Goal: Task Accomplishment & Management: Complete application form

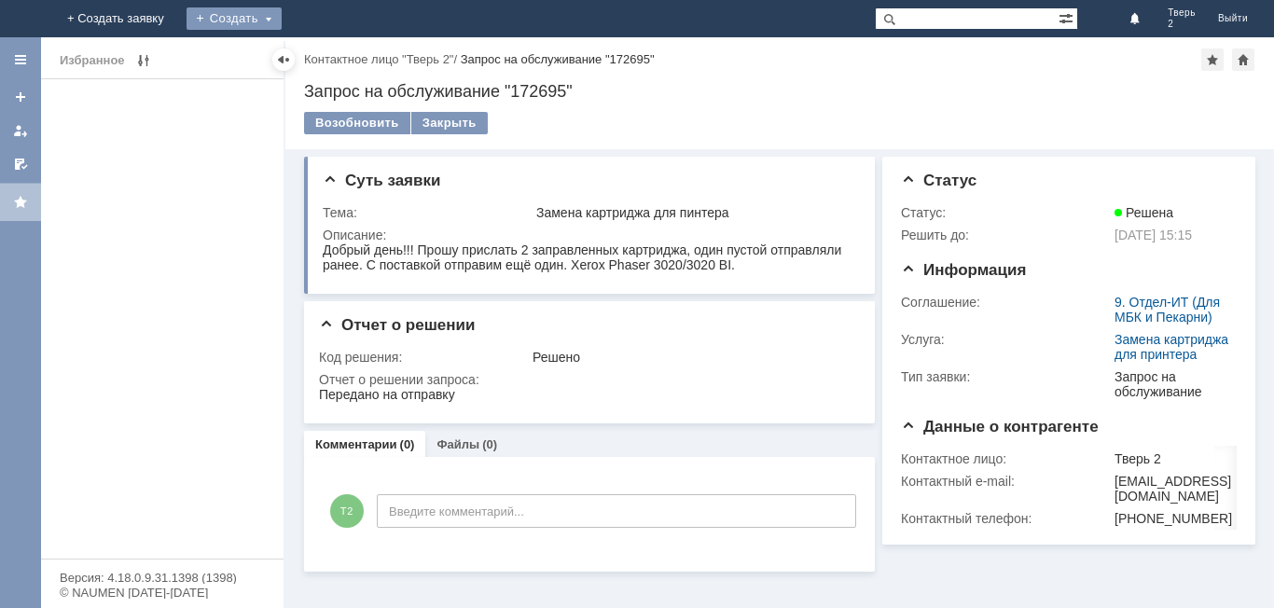
click at [282, 16] on div "Создать" at bounding box center [233, 18] width 95 height 22
click at [332, 54] on link "Заявка" at bounding box center [261, 56] width 142 height 22
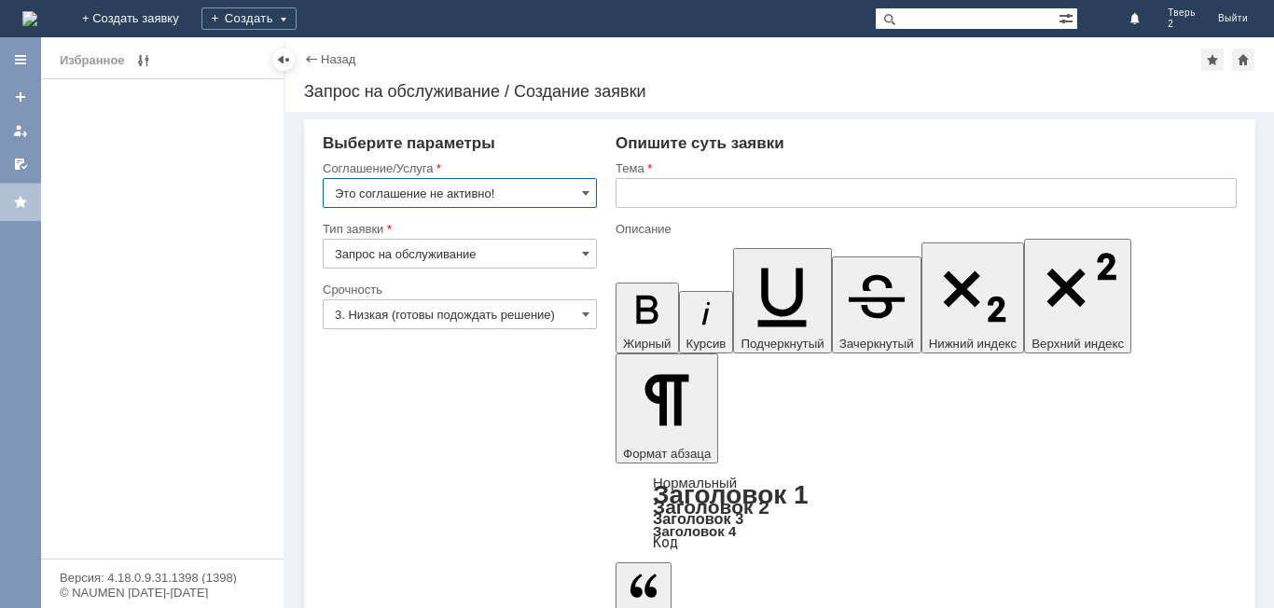
click at [536, 199] on input "Это соглашение не активно!" at bounding box center [460, 193] width 274 height 30
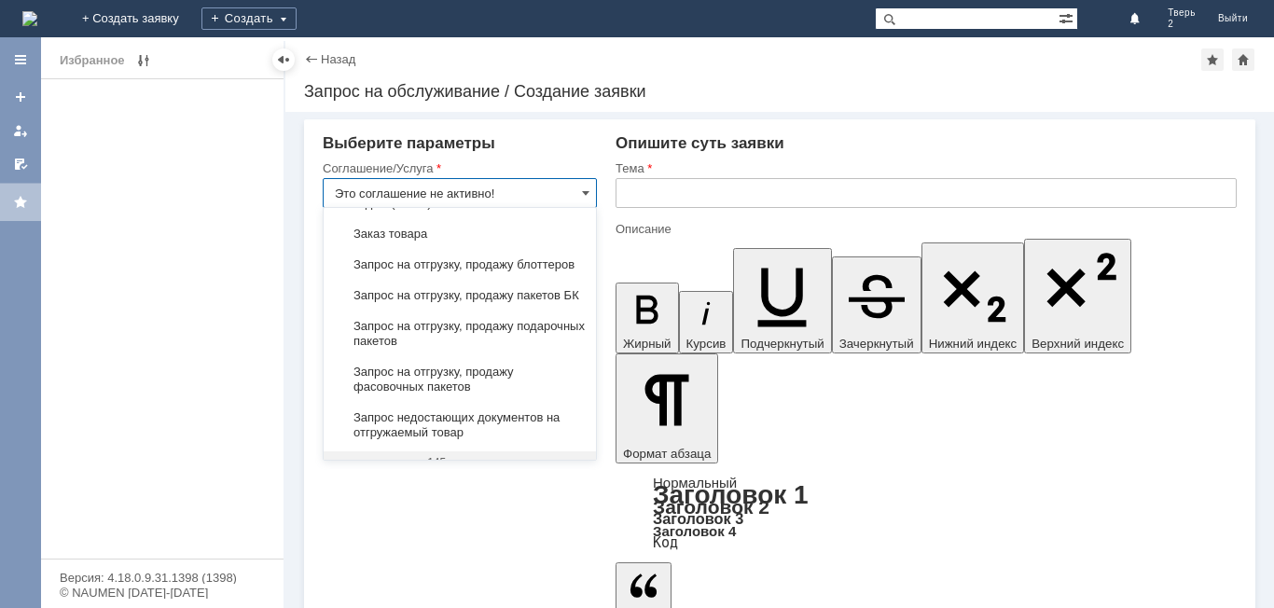
scroll to position [726, 0]
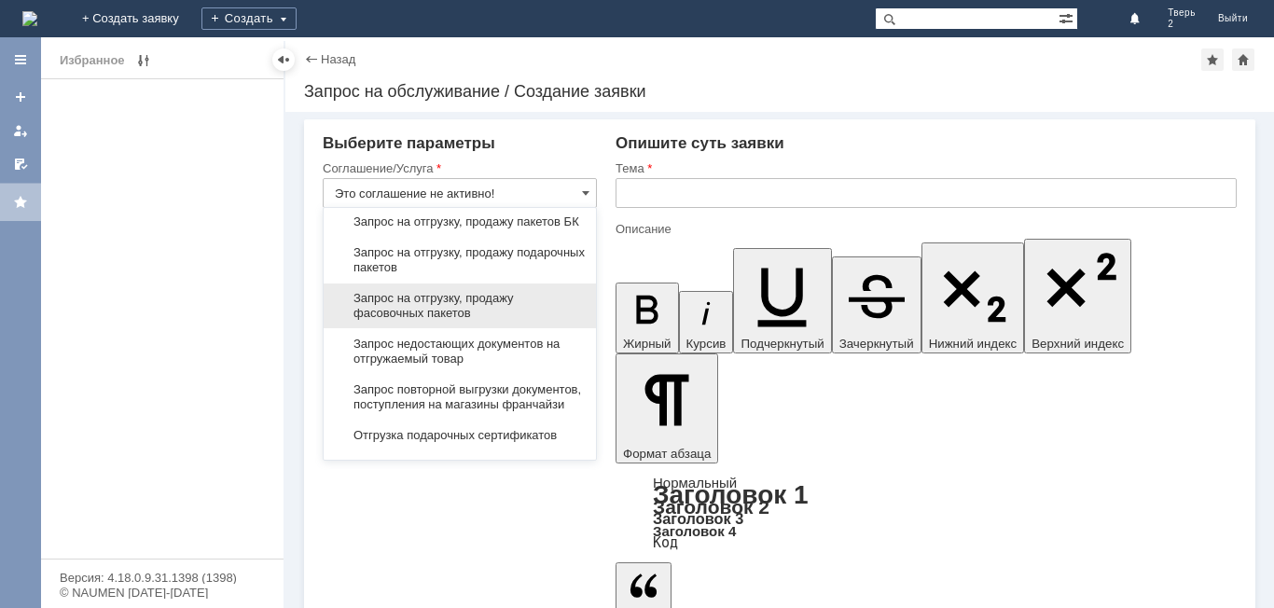
click at [441, 321] on span "Запрос на отгрузку, продажу фасовочных пакетов" at bounding box center [460, 306] width 250 height 30
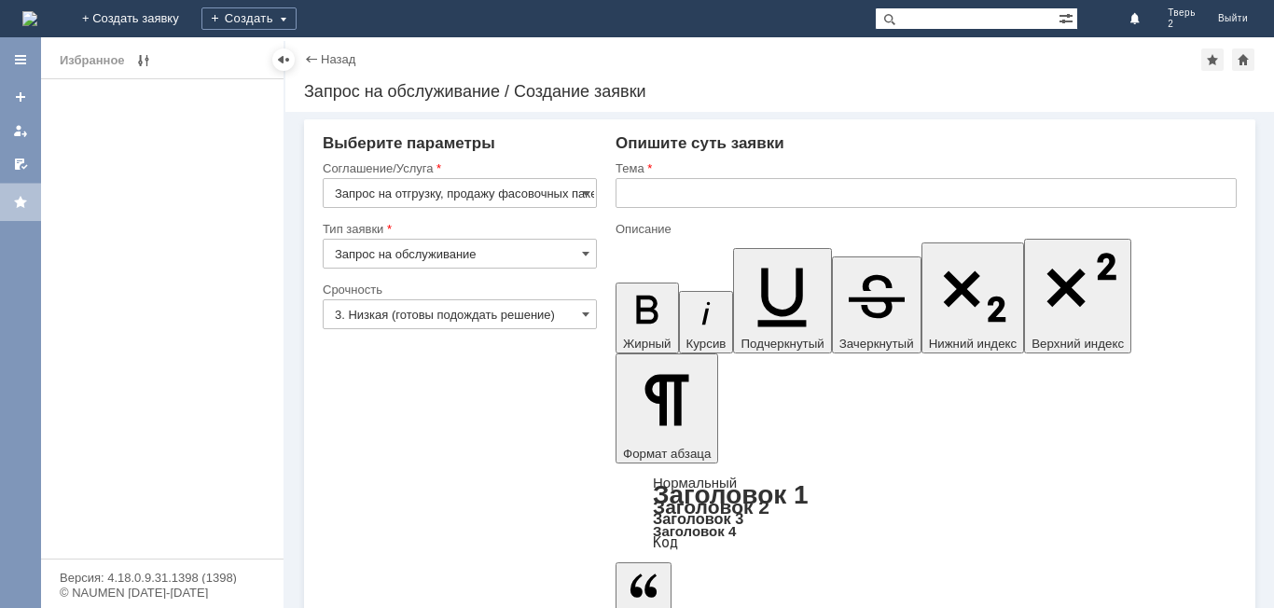
type input "Запрос на отгрузку, продажу фасовочных пакетов"
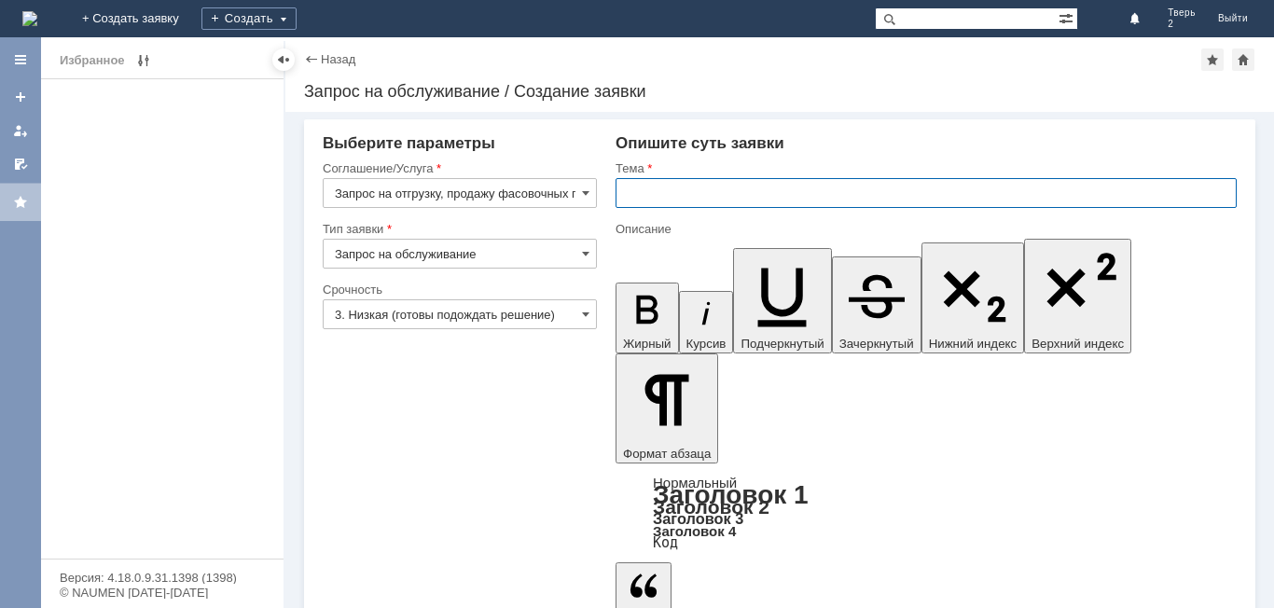
click at [664, 187] on input "text" at bounding box center [925, 193] width 621 height 30
type input "Фасовочные пакеты"
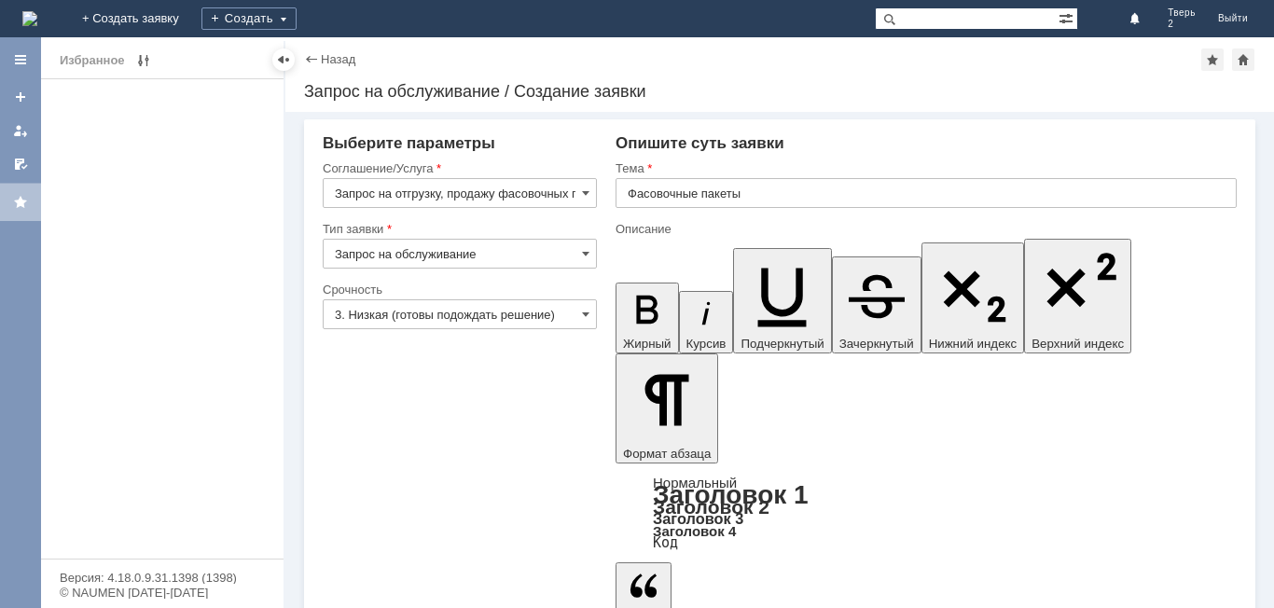
click at [579, 252] on input "Запрос на обслуживание" at bounding box center [460, 254] width 274 height 30
click at [462, 321] on span "Запрос на обслуживание" at bounding box center [460, 318] width 250 height 15
type input "Запрос на обслуживание"
click at [586, 317] on span at bounding box center [585, 314] width 7 height 15
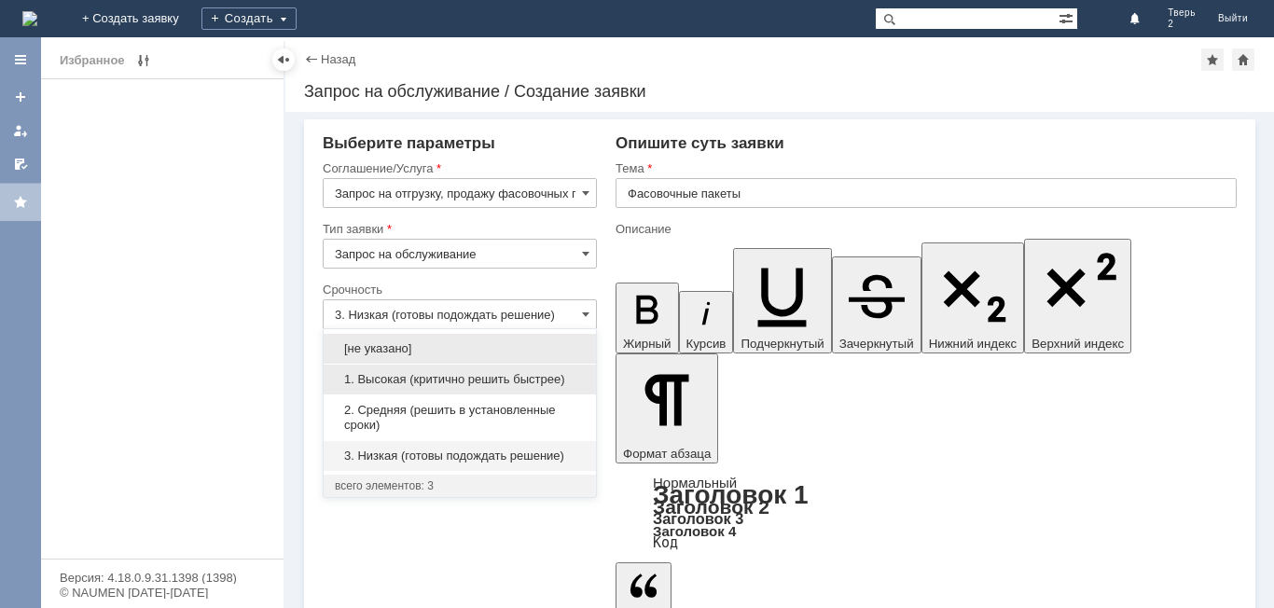
click at [491, 379] on span "1. Высокая (критично решить быстрее)" at bounding box center [460, 379] width 250 height 15
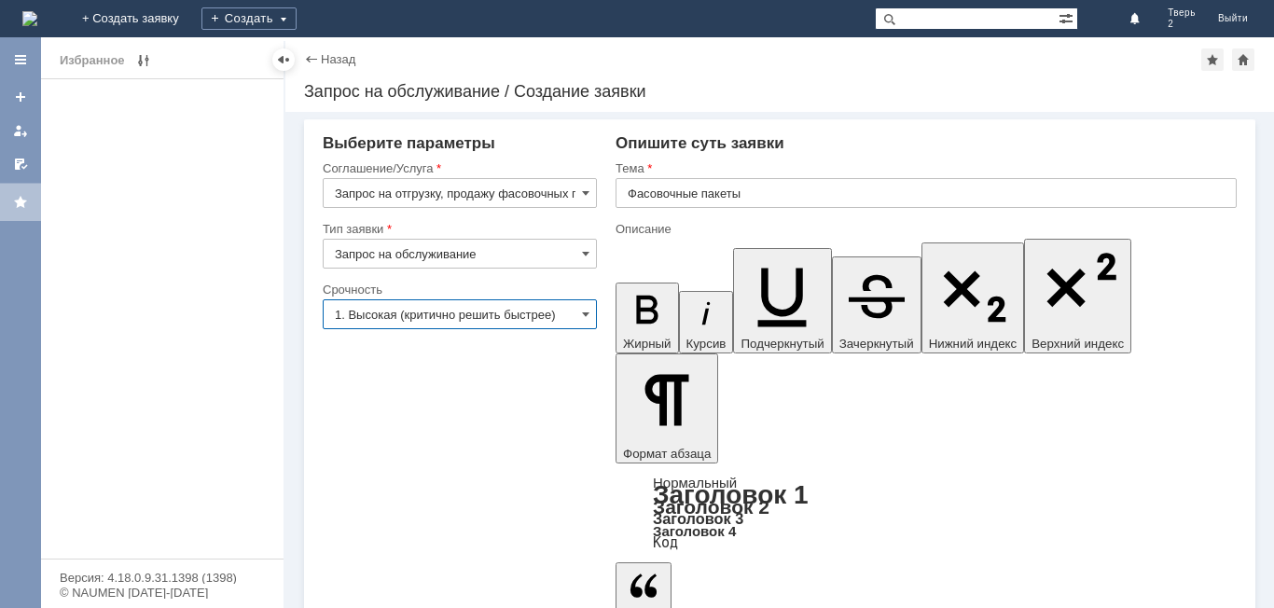
type input "1. Высокая (критично решить быстрее)"
